Goal: Information Seeking & Learning: Find contact information

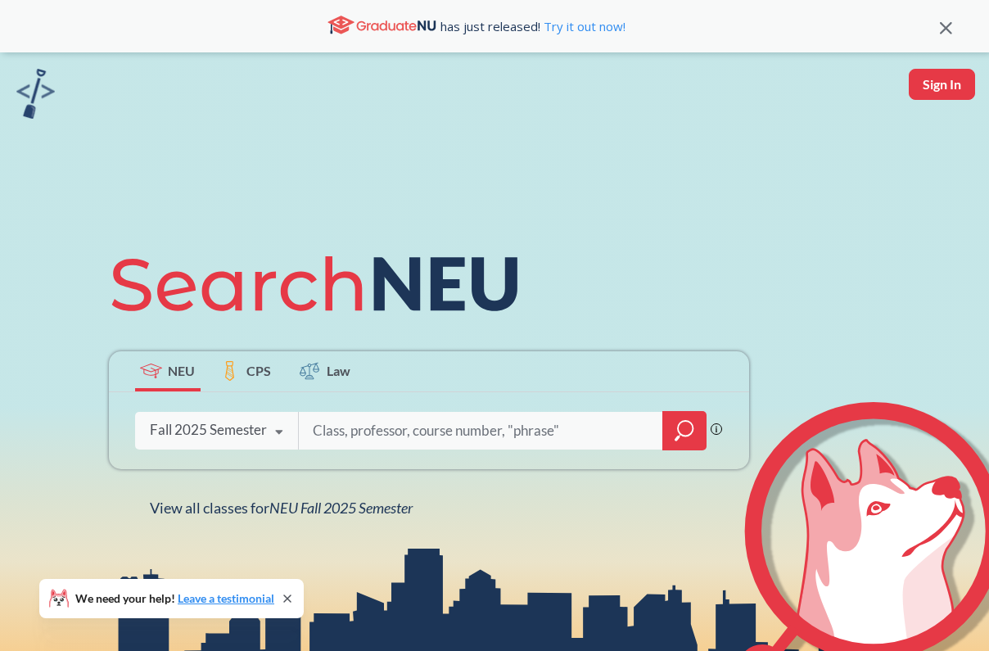
click at [554, 429] on input "search" at bounding box center [481, 431] width 341 height 34
click at [254, 378] on span "CPS" at bounding box center [259, 370] width 25 height 19
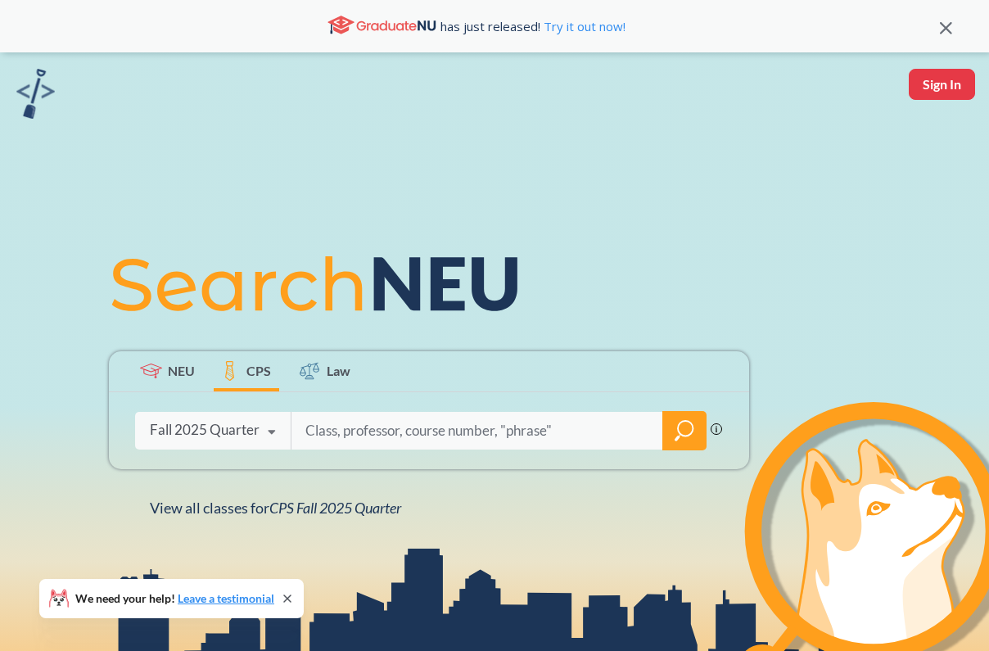
click at [346, 439] on input "search" at bounding box center [478, 431] width 348 height 34
paste input "[PERSON_NAME] (Primary)"
type input "[PERSON_NAME]"
click at [686, 430] on icon "magnifying glass" at bounding box center [685, 430] width 20 height 23
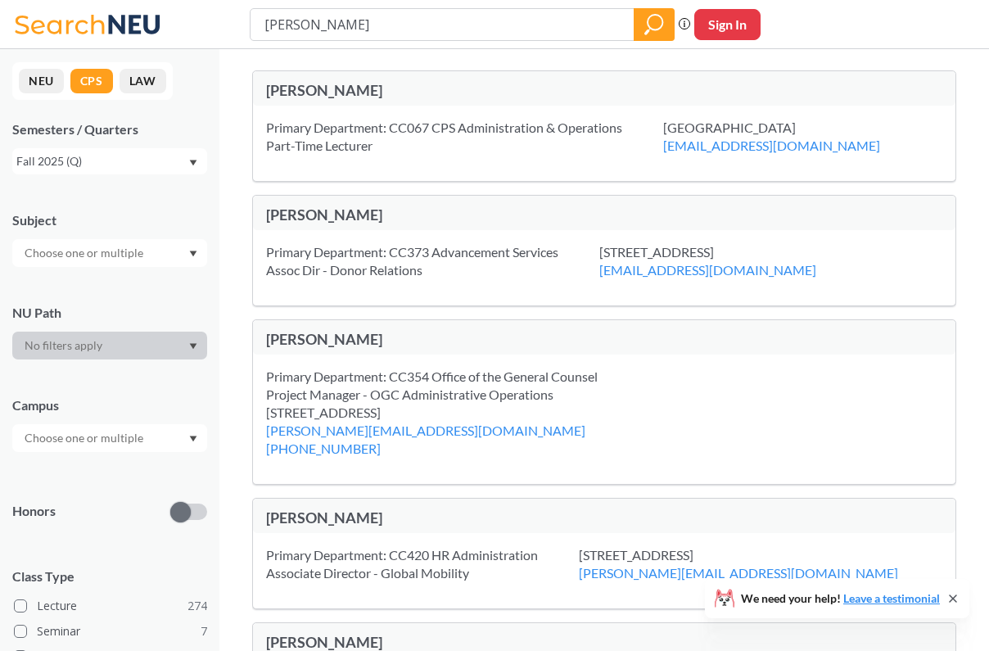
click at [321, 88] on div "[PERSON_NAME]" at bounding box center [435, 90] width 338 height 18
click at [299, 132] on div "Primary Department: CC067 CPS Administration & Operations Part-Time Lecturer" at bounding box center [464, 137] width 397 height 36
click at [305, 160] on div "Primary Department: CC067 CPS Administration & Operations Part-Time Lecturer [G…" at bounding box center [604, 143] width 703 height 75
click at [36, 83] on button "NEU" at bounding box center [41, 81] width 45 height 25
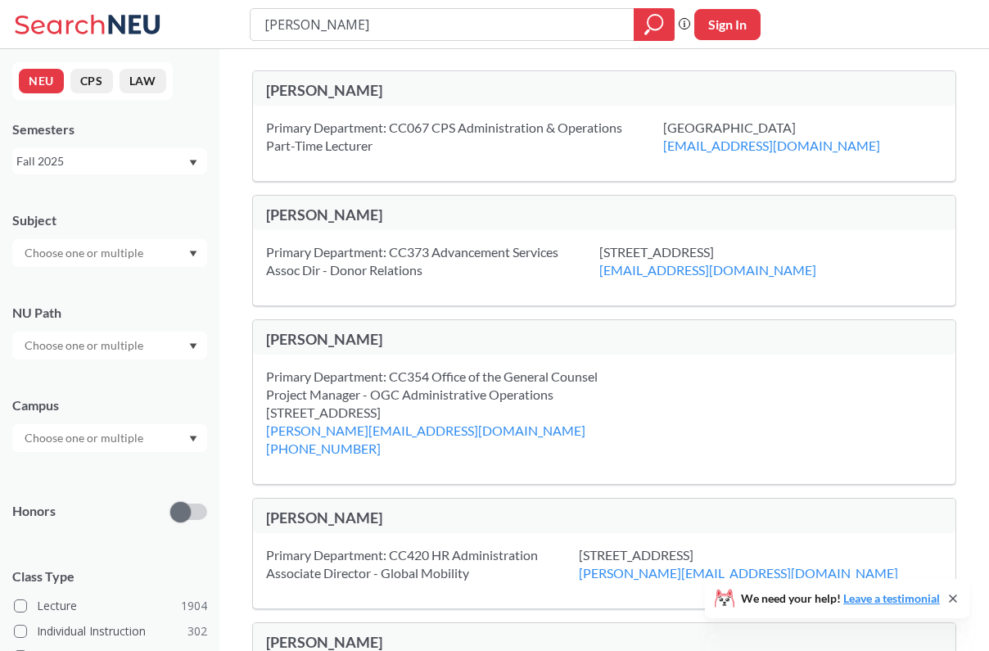
click at [88, 78] on button "CPS" at bounding box center [91, 81] width 43 height 25
